Goal: Task Accomplishment & Management: Manage account settings

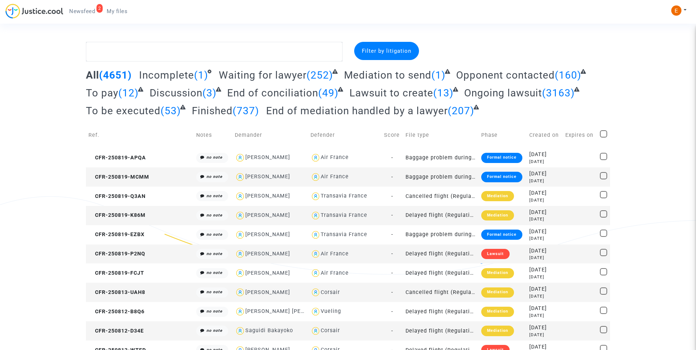
click at [88, 12] on span "Newsfeed" at bounding box center [82, 11] width 26 height 7
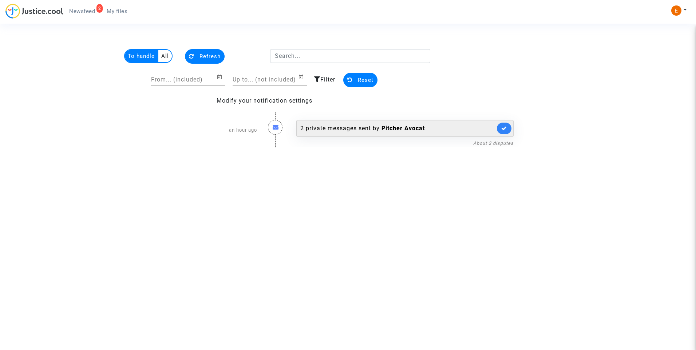
click at [352, 131] on div "2 private messages sent by [PERSON_NAME]" at bounding box center [397, 128] width 195 height 9
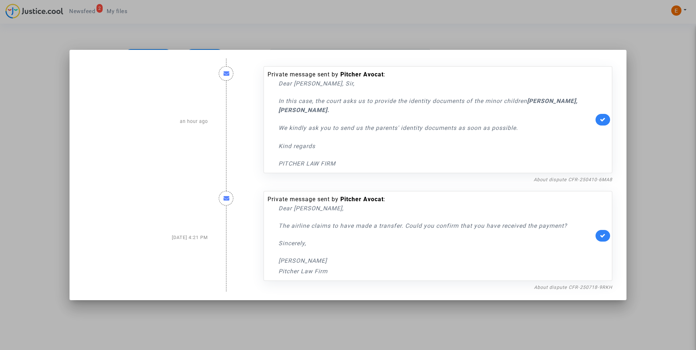
click at [399, 38] on div at bounding box center [348, 175] width 696 height 350
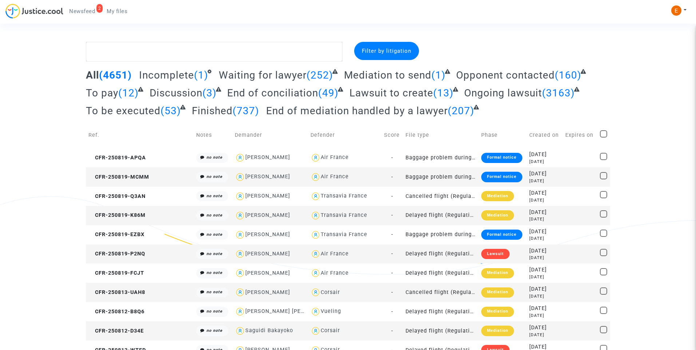
drag, startPoint x: 88, startPoint y: 11, endPoint x: 375, endPoint y: 71, distance: 293.3
click at [88, 11] on span "Newsfeed" at bounding box center [82, 11] width 26 height 7
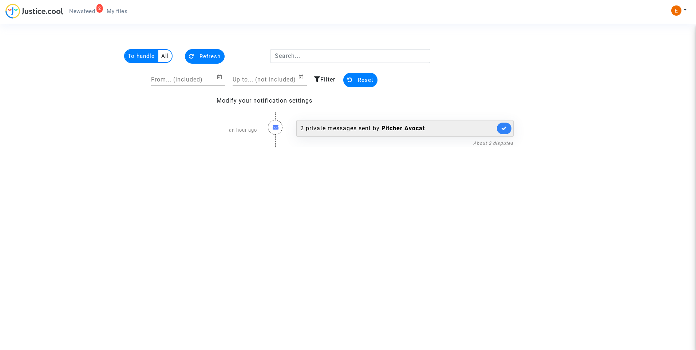
click at [388, 131] on b "Pitcher Avocat" at bounding box center [402, 128] width 43 height 7
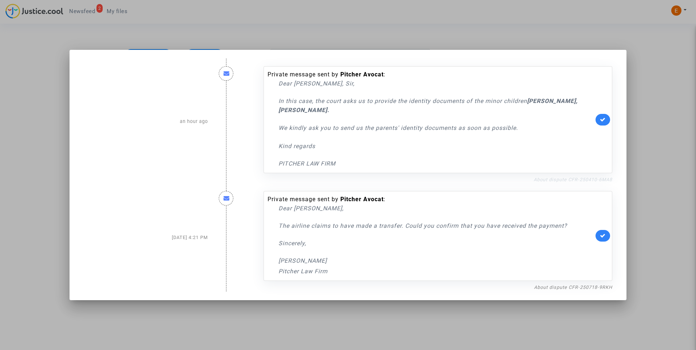
click at [580, 179] on link "About dispute CFR-250410-6MA8" at bounding box center [572, 179] width 79 height 5
click at [607, 119] on link at bounding box center [602, 120] width 15 height 12
click at [634, 99] on div at bounding box center [348, 175] width 696 height 350
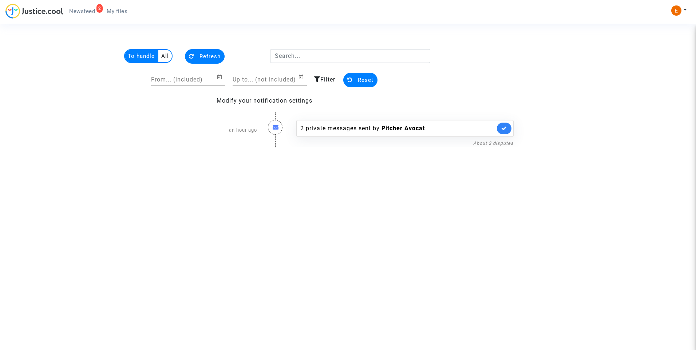
click at [93, 10] on span "Newsfeed" at bounding box center [82, 11] width 26 height 7
click at [116, 10] on span "My files" at bounding box center [117, 11] width 21 height 7
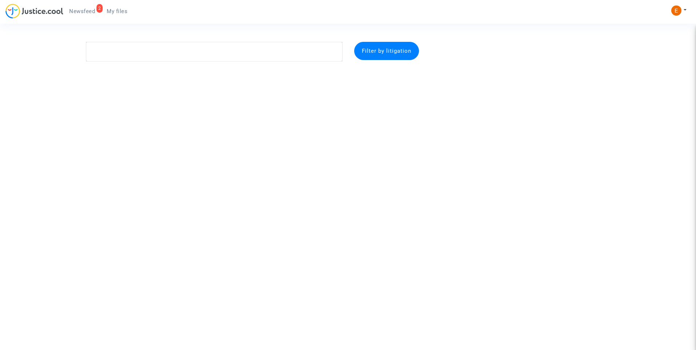
click at [72, 10] on span "Newsfeed" at bounding box center [82, 11] width 26 height 7
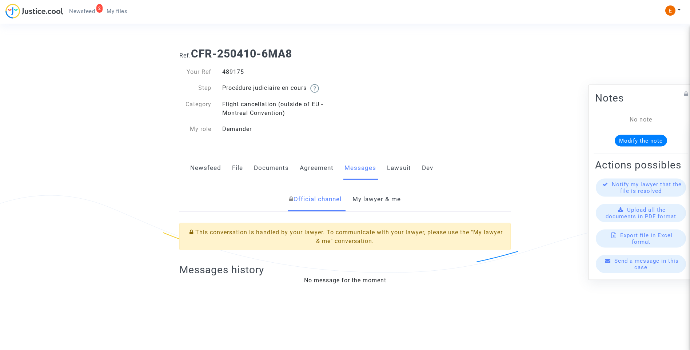
click at [230, 74] on div "489175" at bounding box center [281, 72] width 128 height 9
copy div "489175"
click at [384, 197] on link "My lawyer & me" at bounding box center [377, 199] width 48 height 24
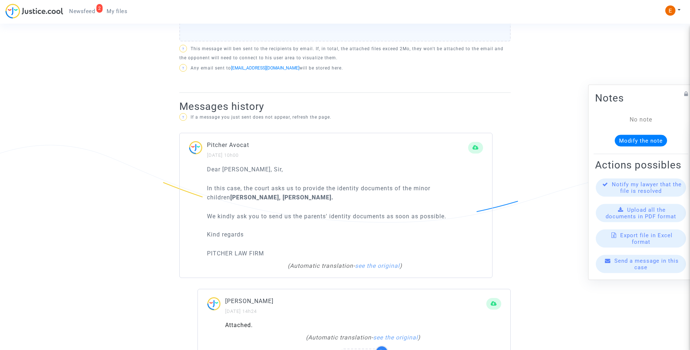
scroll to position [435, 0]
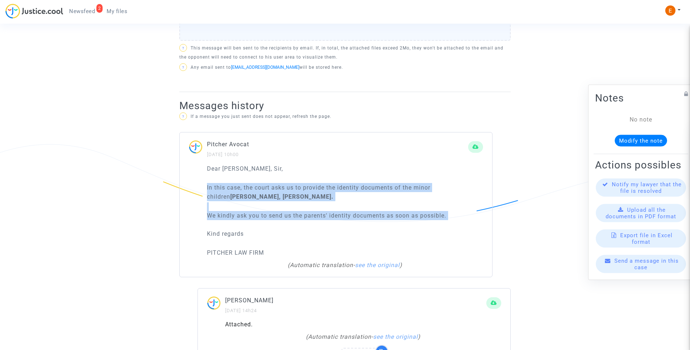
drag, startPoint x: 461, startPoint y: 220, endPoint x: 182, endPoint y: 187, distance: 281.4
click at [182, 187] on div "Dear Madam, Sir, In this case, the court asks us to provide the identity docume…" at bounding box center [336, 220] width 313 height 113
drag, startPoint x: 182, startPoint y: 187, endPoint x: 216, endPoint y: 191, distance: 34.8
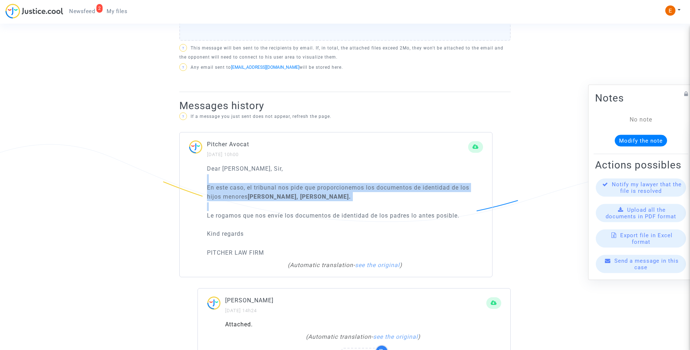
click at [302, 202] on div "Dear Madam, Sir, En este caso, el tribunal nos pide que proporcionemos los docu…" at bounding box center [345, 211] width 276 height 94
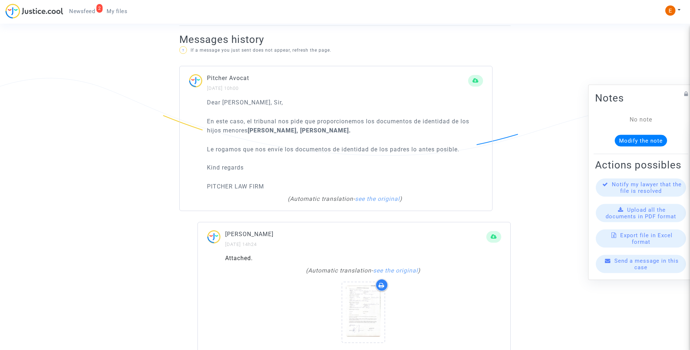
scroll to position [617, 0]
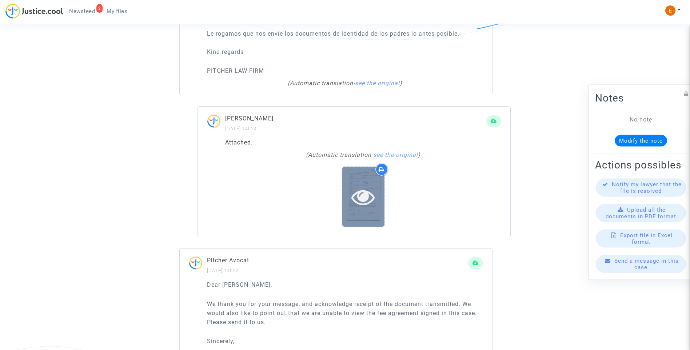
click at [370, 192] on icon at bounding box center [363, 196] width 24 height 23
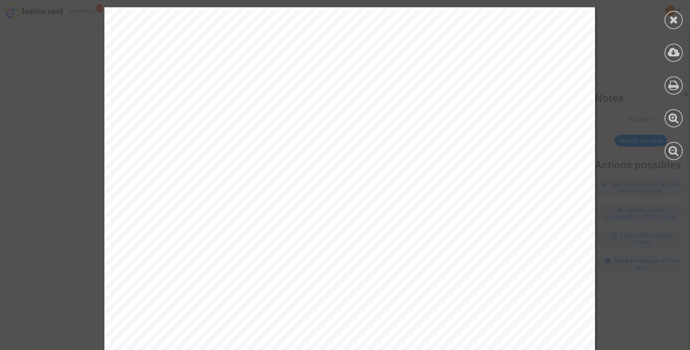
scroll to position [361, 0]
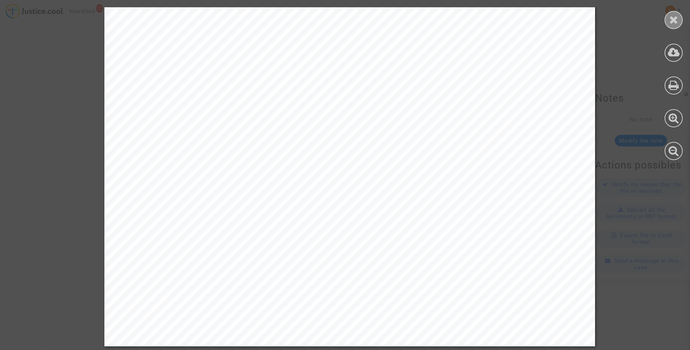
click at [670, 17] on icon at bounding box center [673, 19] width 9 height 11
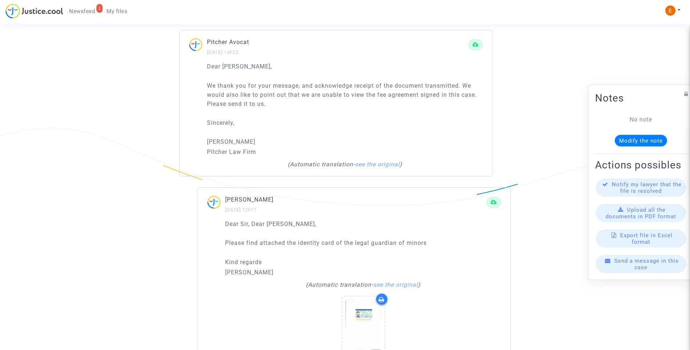
scroll to position [867, 0]
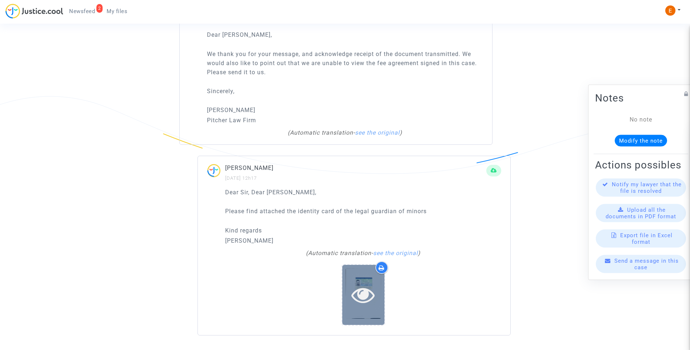
click at [363, 291] on icon at bounding box center [363, 294] width 24 height 23
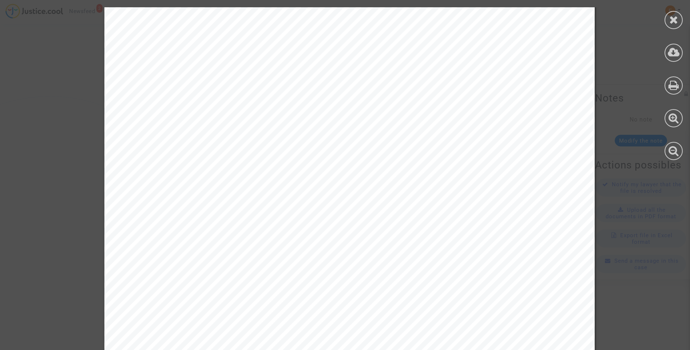
scroll to position [149, 0]
click at [675, 58] on div at bounding box center [674, 53] width 18 height 18
click at [673, 18] on icon at bounding box center [673, 19] width 9 height 11
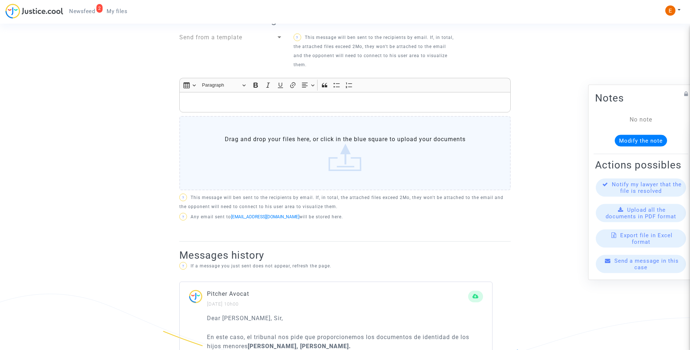
scroll to position [285, 0]
click at [341, 152] on label "Drag and drop your files here, or click in the blue square to upload your docum…" at bounding box center [344, 154] width 331 height 74
click at [0, 0] on input "Drag and drop your files here, or click in the blue square to upload your docum…" at bounding box center [0, 0] width 0 height 0
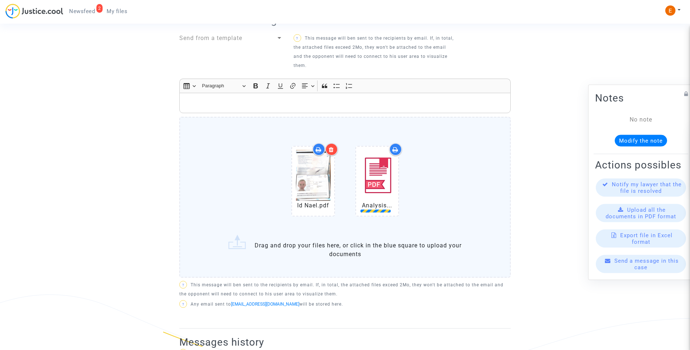
click at [422, 191] on div "Id Nael.pdf Analysis..." at bounding box center [345, 183] width 301 height 94
click at [0, 0] on input "Id Nael.pdf Analysis... Drag and drop your files here, or click in the blue squ…" at bounding box center [0, 0] width 0 height 0
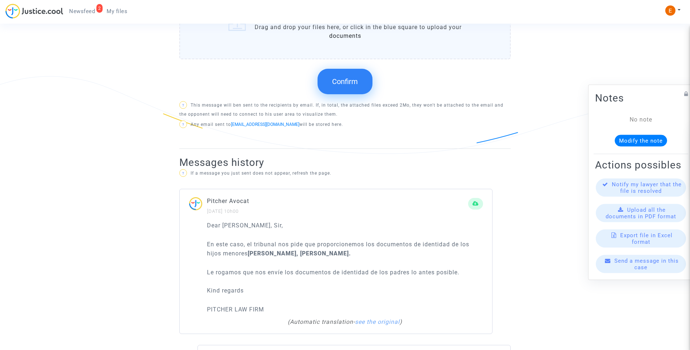
scroll to position [321, 0]
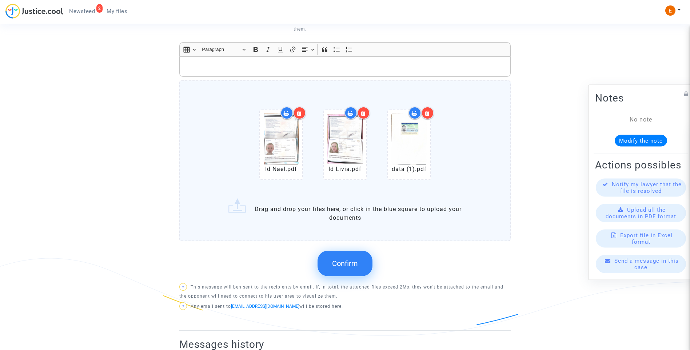
click at [311, 68] on p "Rich Text Editor, main" at bounding box center [345, 66] width 324 height 9
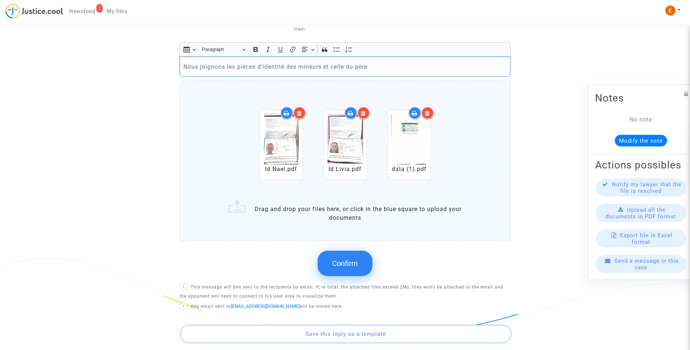
click at [345, 258] on button "Confirm" at bounding box center [345, 263] width 55 height 25
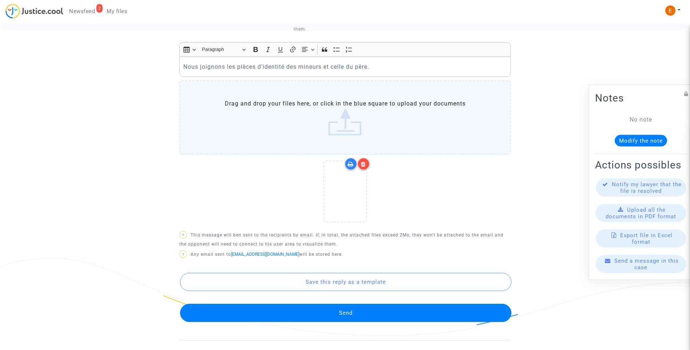
click at [374, 310] on button "Send" at bounding box center [345, 313] width 331 height 18
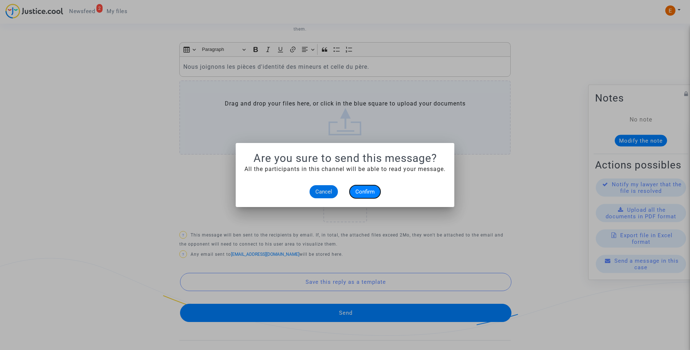
click at [374, 190] on span "Confirm" at bounding box center [364, 191] width 19 height 7
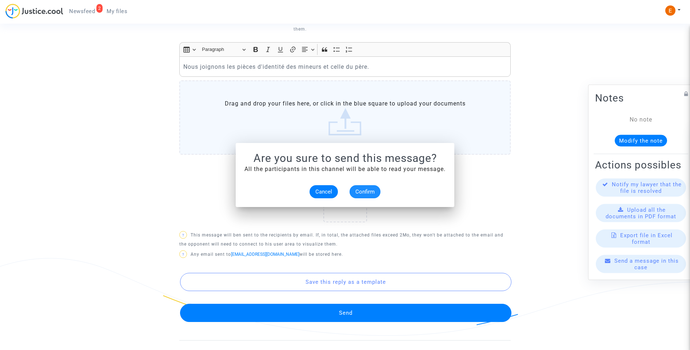
scroll to position [321, 0]
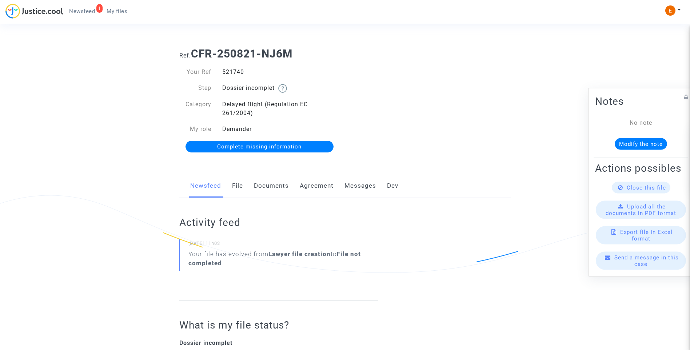
drag, startPoint x: 281, startPoint y: 181, endPoint x: 286, endPoint y: 181, distance: 5.1
click at [281, 181] on link "Documents" at bounding box center [271, 186] width 35 height 24
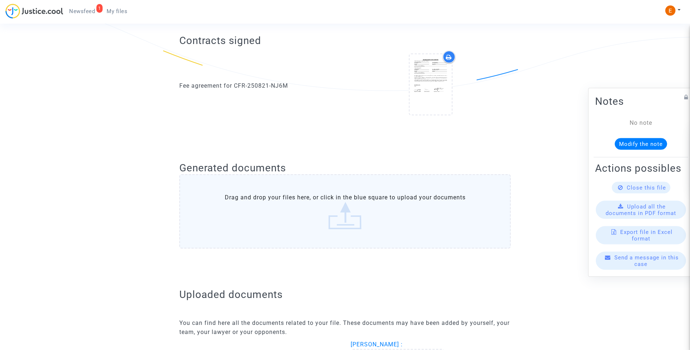
scroll to position [364, 0]
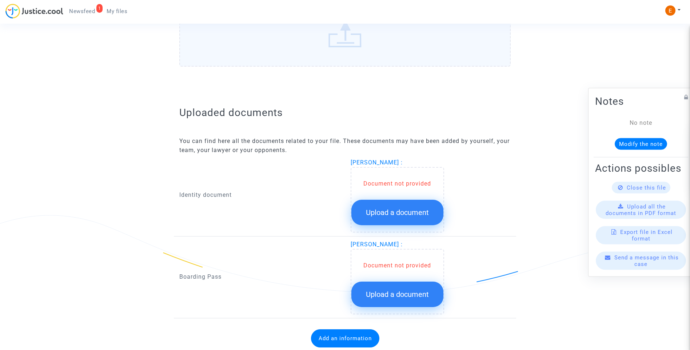
click at [406, 211] on span "Upload a document" at bounding box center [397, 212] width 63 height 9
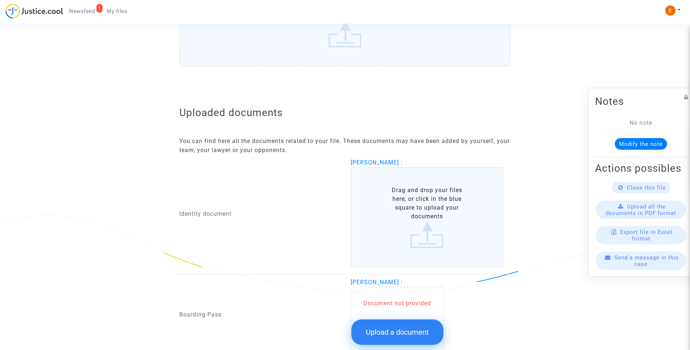
click at [412, 325] on button "Upload a document" at bounding box center [397, 331] width 92 height 25
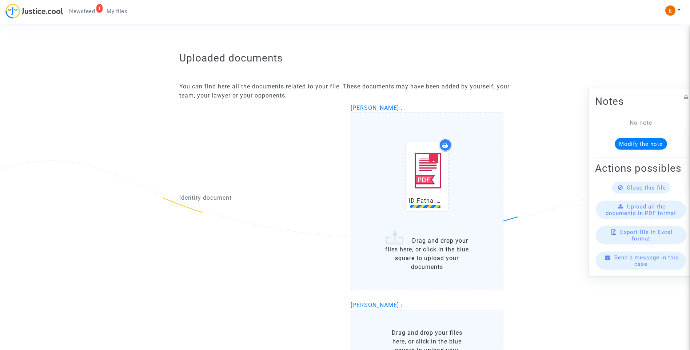
scroll to position [473, 0]
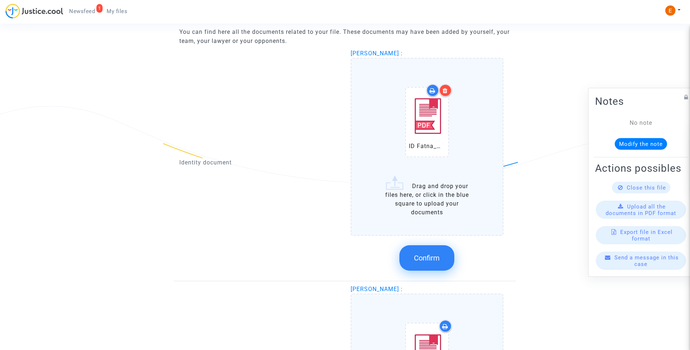
click at [446, 92] on icon at bounding box center [445, 91] width 5 height 6
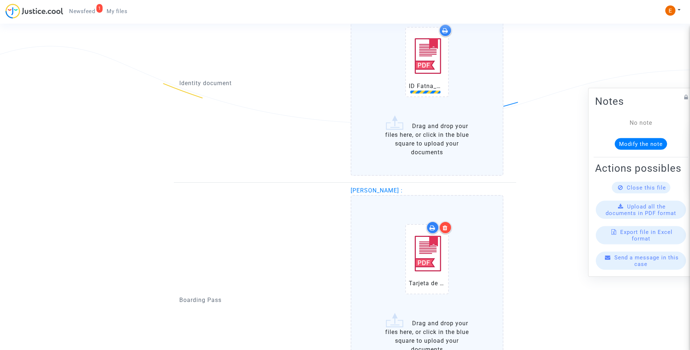
scroll to position [546, 0]
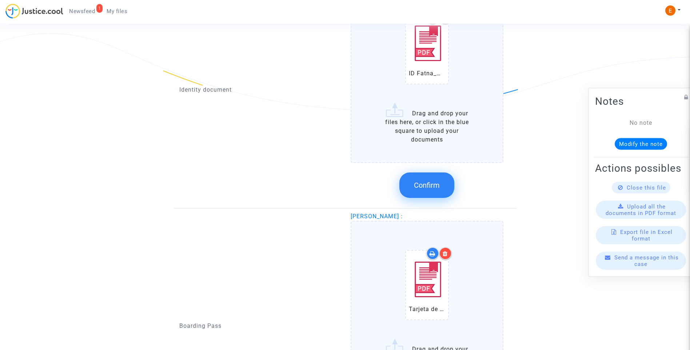
click at [433, 184] on span "Confirm" at bounding box center [427, 185] width 26 height 9
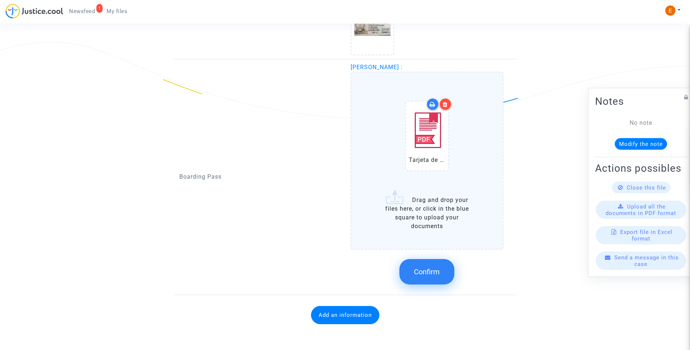
scroll to position [537, 0]
click at [434, 271] on span "Confirm" at bounding box center [427, 271] width 26 height 9
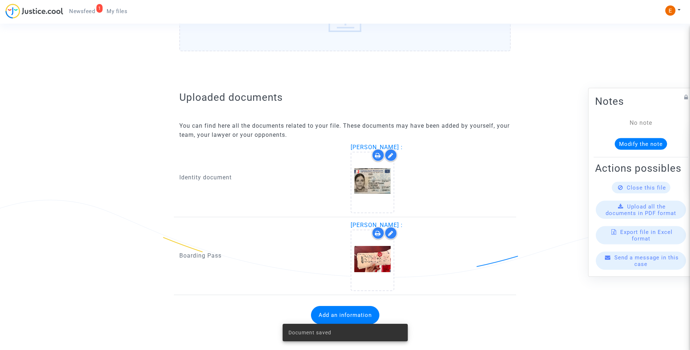
scroll to position [379, 0]
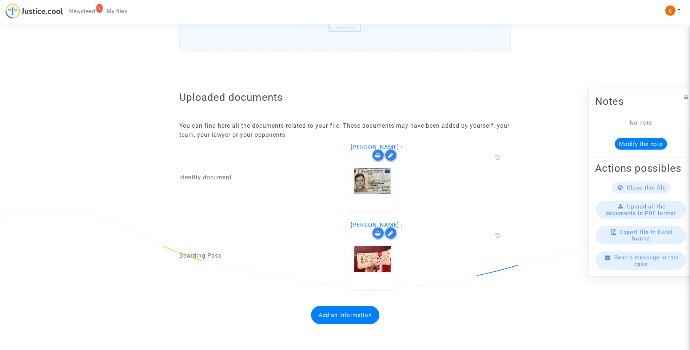
click at [363, 315] on button "Add an information" at bounding box center [345, 315] width 68 height 18
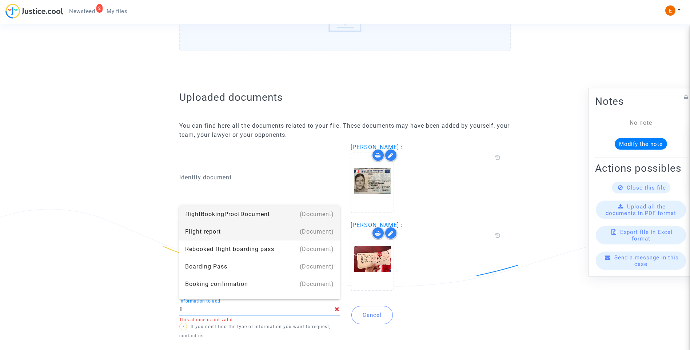
click at [219, 232] on div "Flight report" at bounding box center [259, 231] width 149 height 17
type input "Flight report"
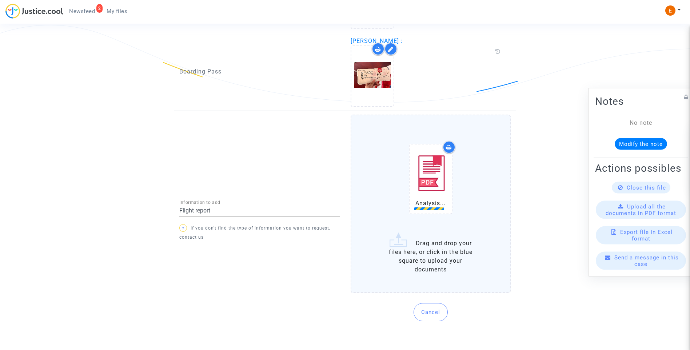
scroll to position [555, 0]
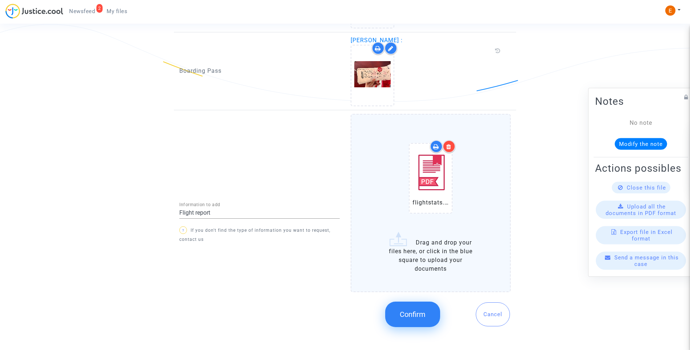
click at [411, 322] on button "Confirm" at bounding box center [412, 314] width 55 height 25
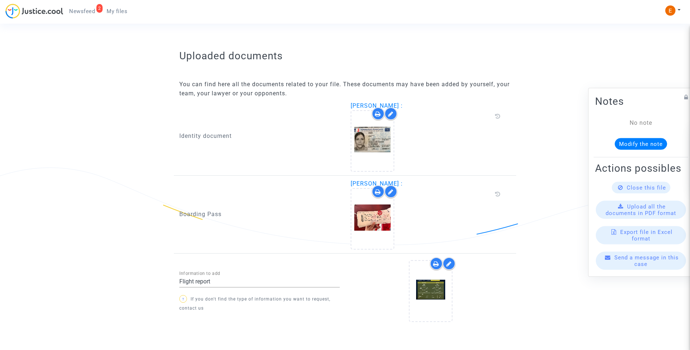
scroll to position [440, 0]
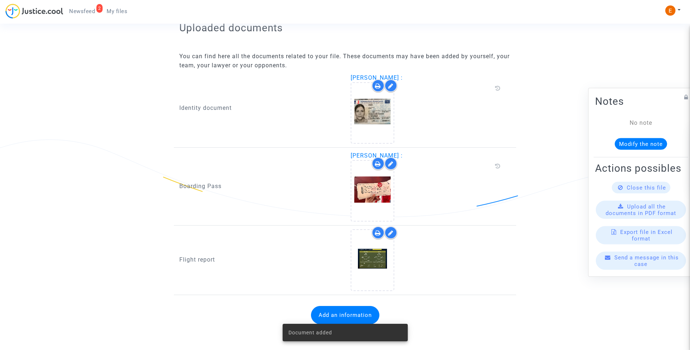
click at [94, 11] on span "Newsfeed" at bounding box center [82, 11] width 26 height 7
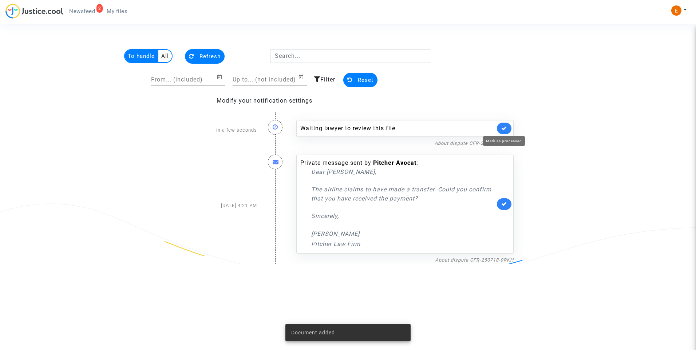
click at [506, 127] on icon at bounding box center [504, 128] width 6 height 5
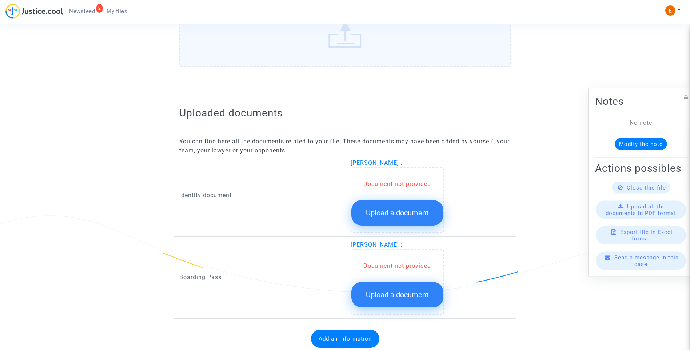
scroll to position [364, 0]
click at [411, 212] on span "Upload a document" at bounding box center [397, 212] width 63 height 9
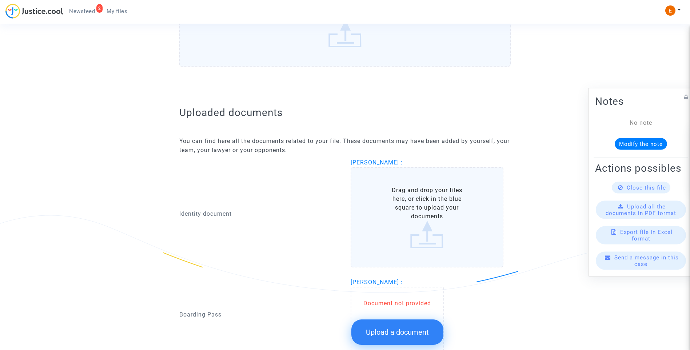
click at [411, 330] on span "Upload a document" at bounding box center [397, 332] width 63 height 9
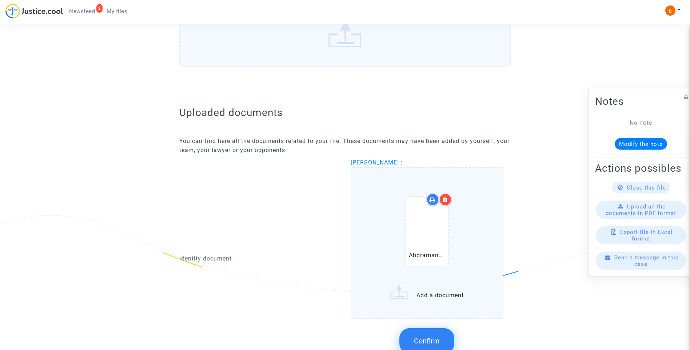
scroll to position [402, 0]
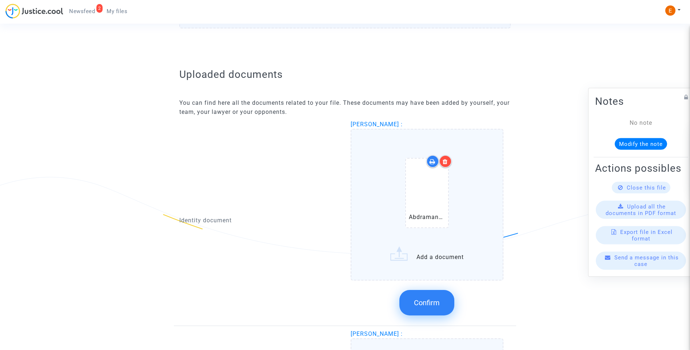
click at [451, 159] on div at bounding box center [445, 161] width 13 height 13
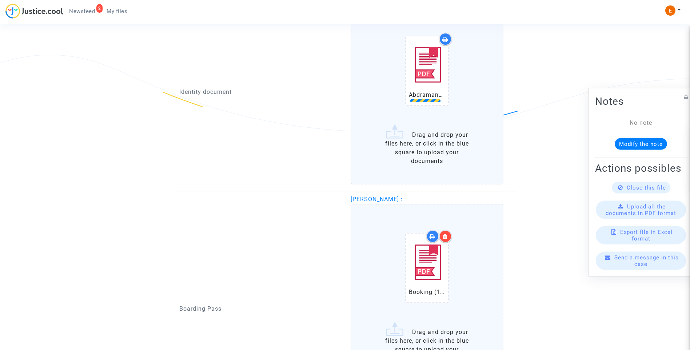
scroll to position [584, 0]
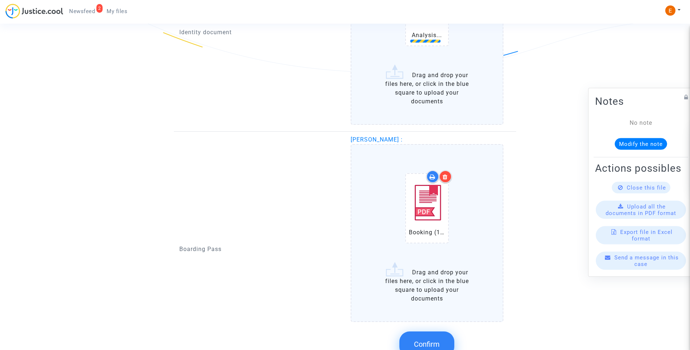
click at [435, 322] on label "Booking (14).pdf Drag and drop your files here, or click in the blue square to …" at bounding box center [427, 233] width 153 height 178
click at [0, 0] on input "Booking (14).pdf Drag and drop your files here, or click in the blue square to …" at bounding box center [0, 0] width 0 height 0
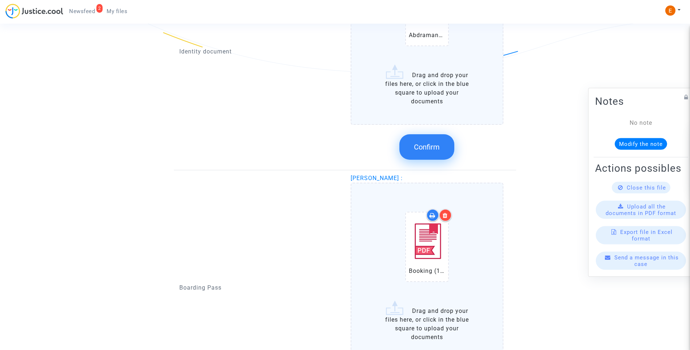
click at [442, 148] on button "Confirm" at bounding box center [426, 146] width 55 height 25
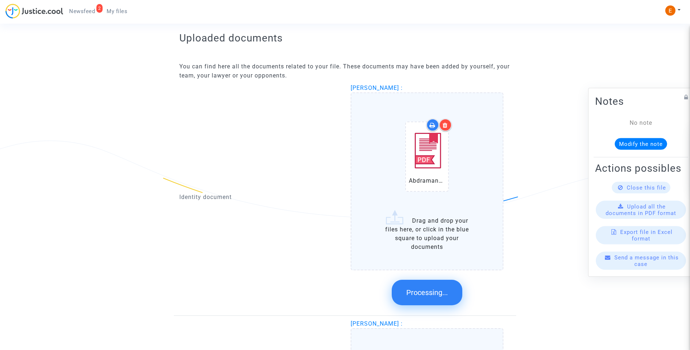
scroll to position [537, 0]
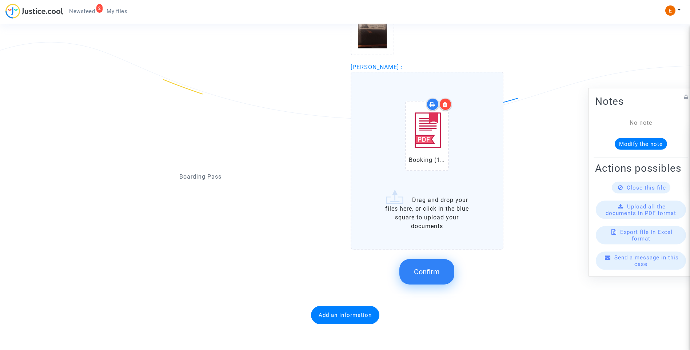
click at [429, 271] on span "Confirm" at bounding box center [427, 271] width 26 height 9
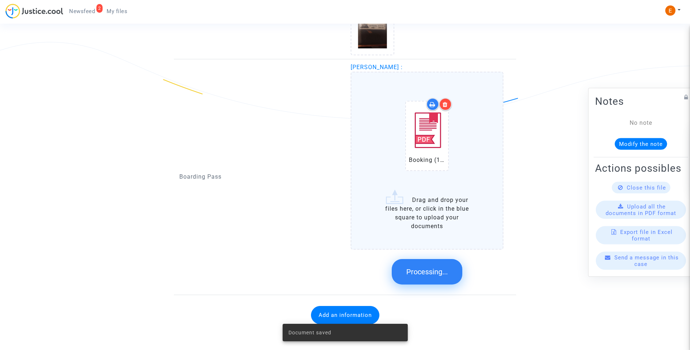
scroll to position [379, 0]
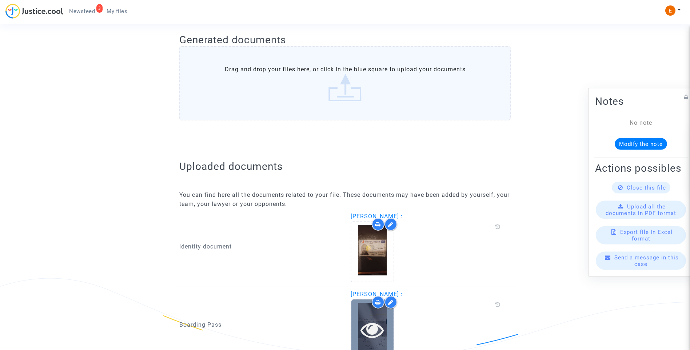
scroll to position [370, 0]
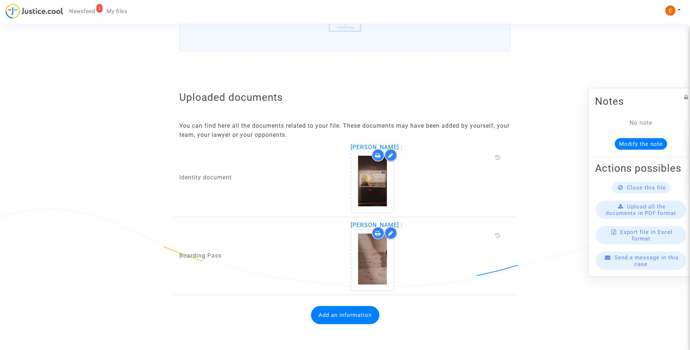
click at [345, 315] on button "Add an information" at bounding box center [345, 315] width 68 height 18
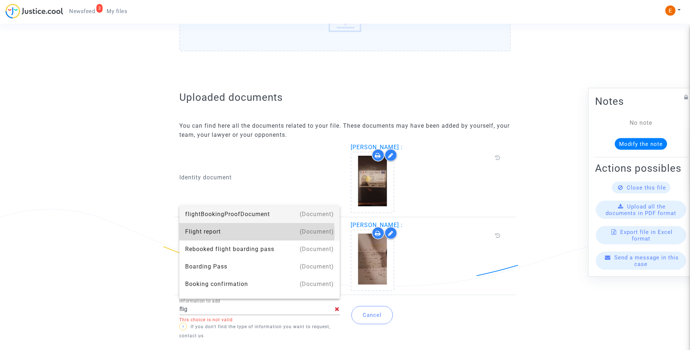
click at [255, 232] on div "Flight report" at bounding box center [259, 231] width 149 height 17
type input "Flight report"
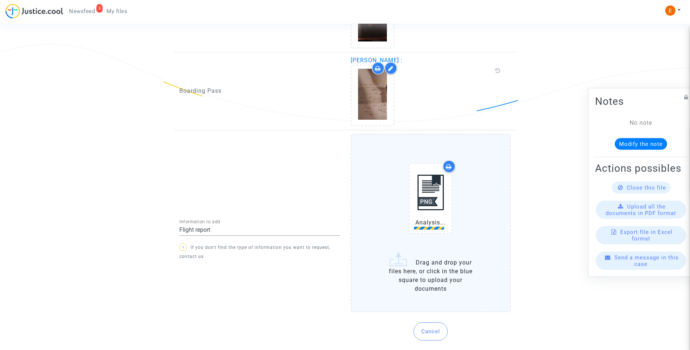
scroll to position [541, 0]
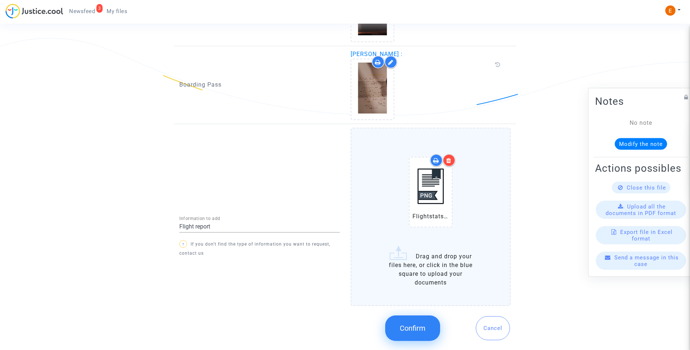
click at [416, 332] on span "Confirm" at bounding box center [413, 328] width 26 height 9
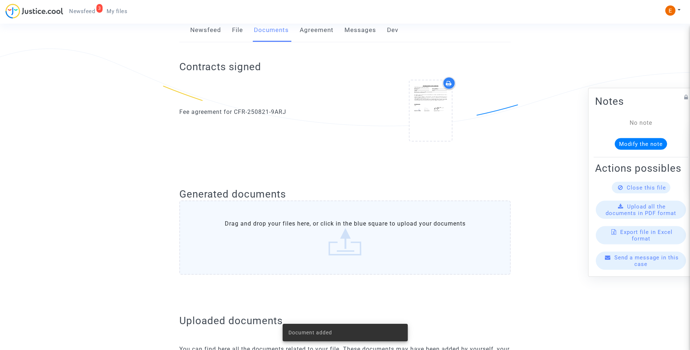
scroll to position [112, 0]
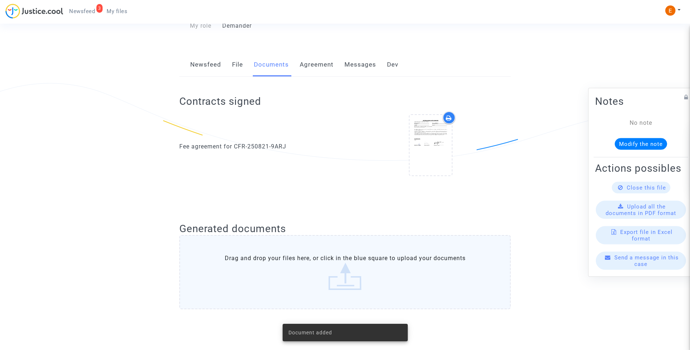
click at [90, 13] on span "Newsfeed" at bounding box center [82, 11] width 26 height 7
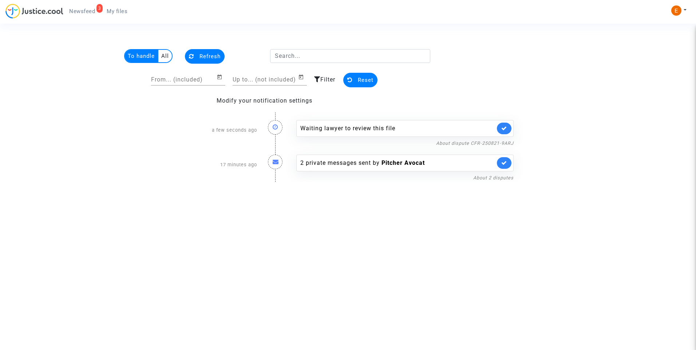
click at [508, 126] on link at bounding box center [504, 129] width 15 height 12
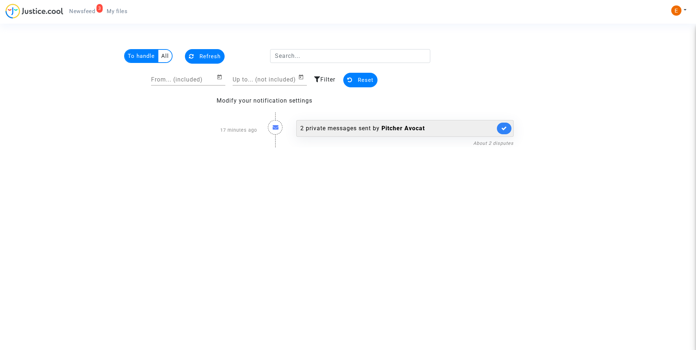
click at [349, 128] on div "2 private messages sent by [PERSON_NAME]" at bounding box center [397, 128] width 195 height 9
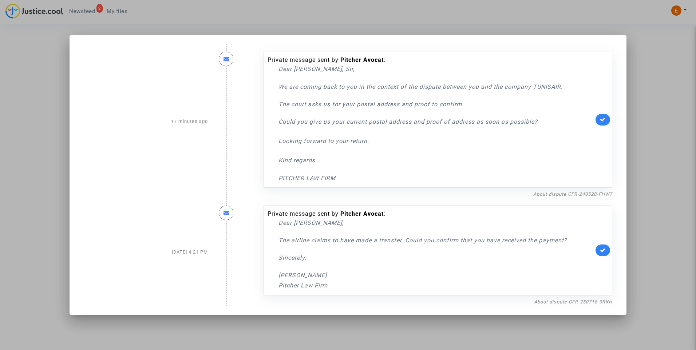
click at [652, 91] on div at bounding box center [348, 175] width 696 height 350
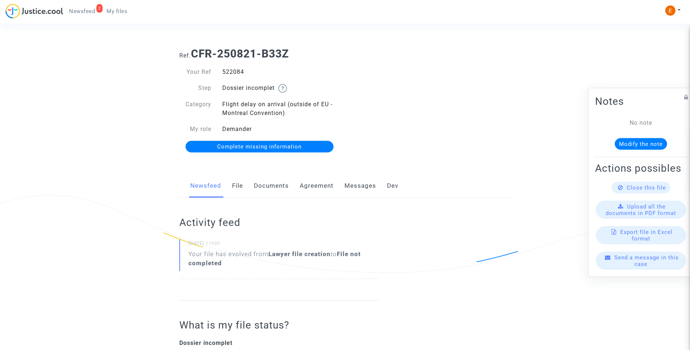
click at [278, 189] on link "Documents" at bounding box center [271, 186] width 35 height 24
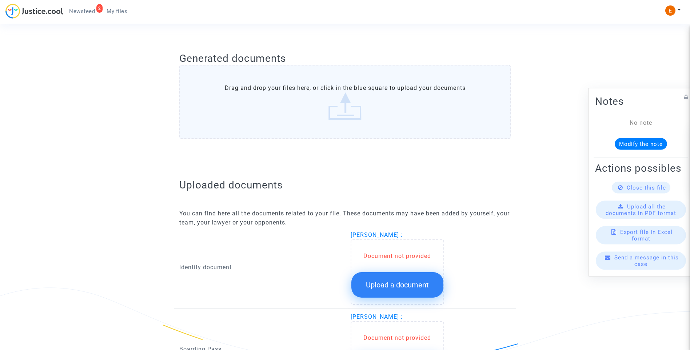
scroll to position [387, 0]
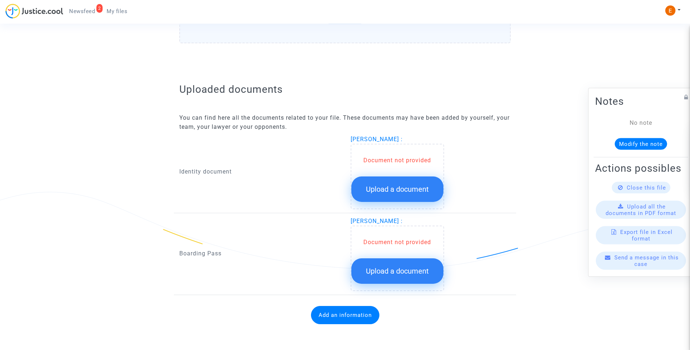
click at [410, 185] on span "Upload a document" at bounding box center [397, 189] width 63 height 9
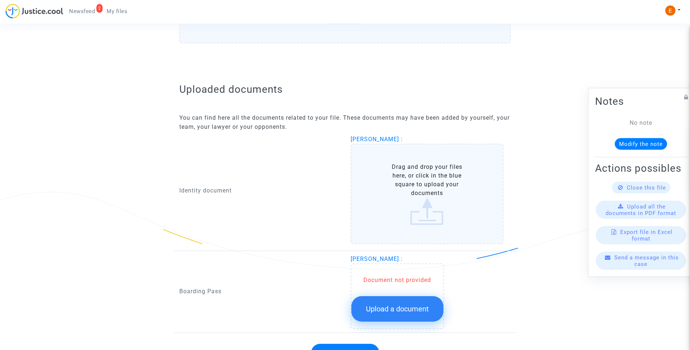
drag, startPoint x: 424, startPoint y: 309, endPoint x: 672, endPoint y: 274, distance: 250.9
click at [424, 309] on span "Upload a document" at bounding box center [397, 309] width 63 height 9
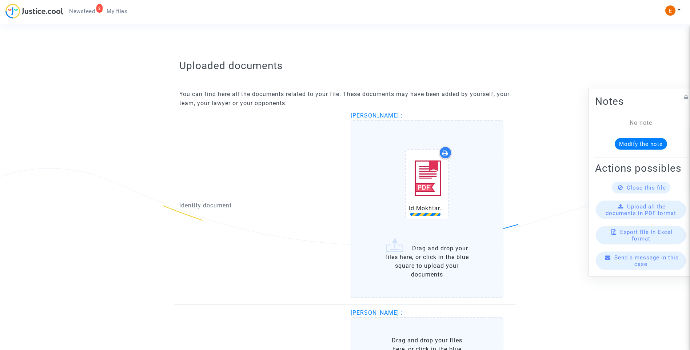
scroll to position [424, 0]
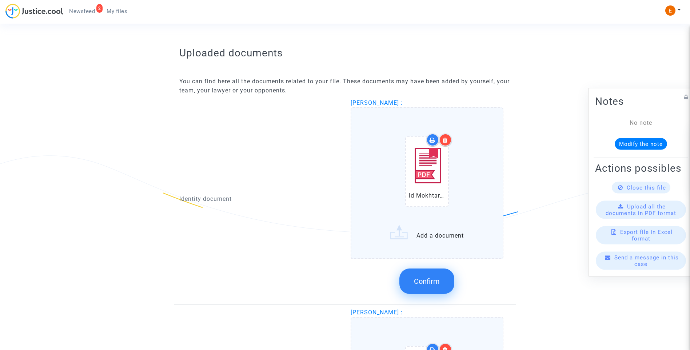
click at [432, 279] on span "Confirm" at bounding box center [427, 281] width 26 height 9
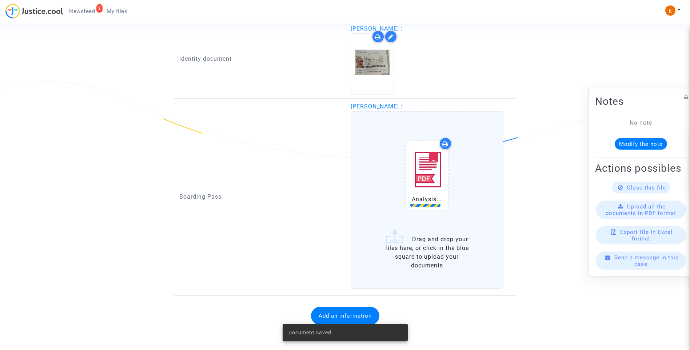
scroll to position [498, 0]
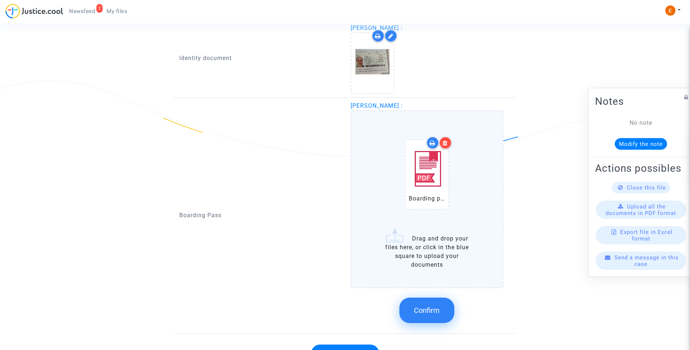
click at [420, 314] on span "Confirm" at bounding box center [427, 310] width 26 height 9
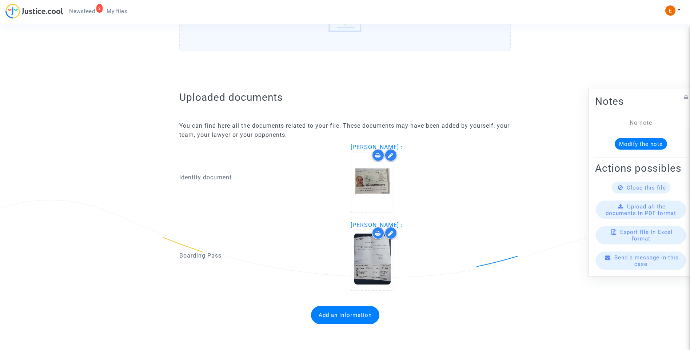
scroll to position [379, 0]
drag, startPoint x: 360, startPoint y: 313, endPoint x: 410, endPoint y: 297, distance: 52.7
click at [360, 313] on button "Add an information" at bounding box center [345, 315] width 68 height 18
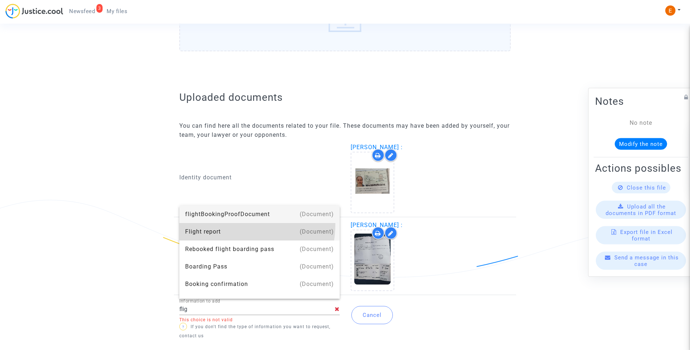
click at [230, 224] on div "Flight report" at bounding box center [259, 231] width 149 height 17
type input "Flight report"
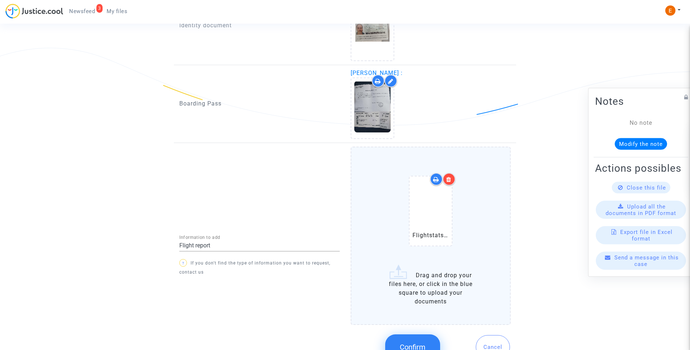
scroll to position [570, 0]
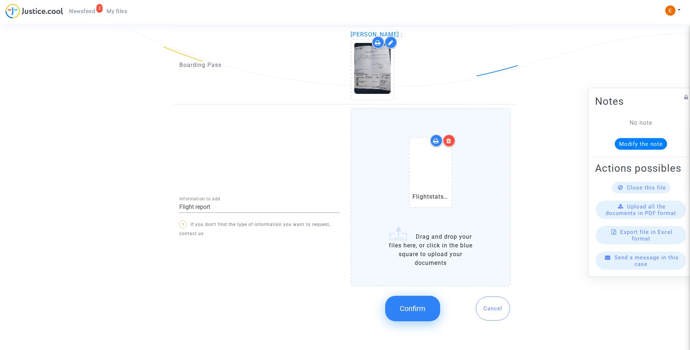
drag, startPoint x: 416, startPoint y: 317, endPoint x: 372, endPoint y: 291, distance: 50.7
click at [416, 317] on button "Confirm" at bounding box center [412, 308] width 55 height 25
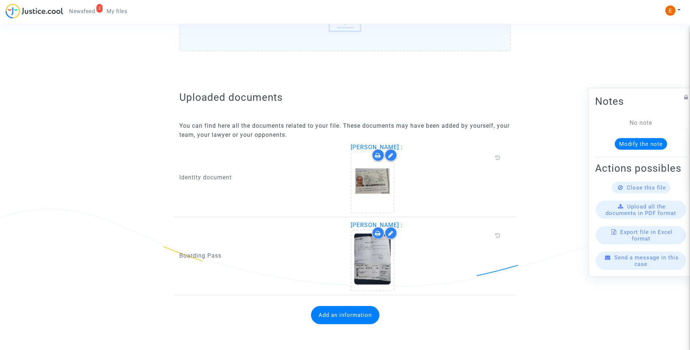
click at [76, 15] on link "3 Newsfeed" at bounding box center [81, 11] width 37 height 11
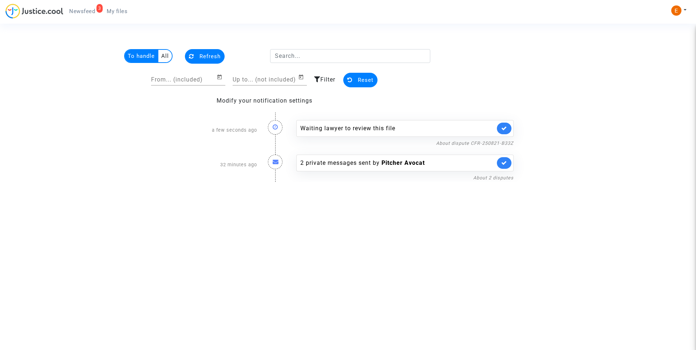
click at [508, 125] on link at bounding box center [504, 129] width 15 height 12
